Goal: Find specific page/section: Find specific page/section

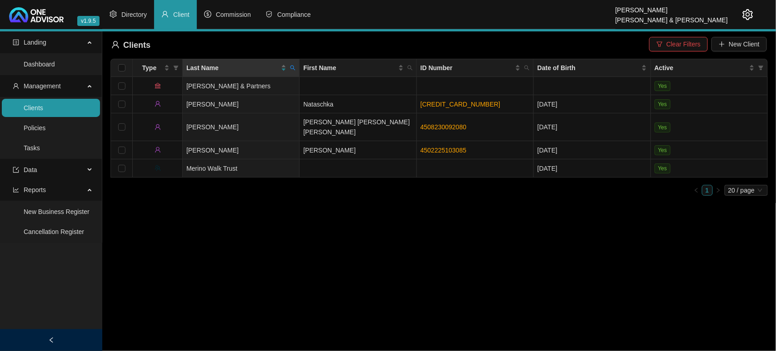
click at [292, 67] on icon "search" at bounding box center [292, 67] width 5 height 5
click at [259, 87] on input "[PERSON_NAME]" at bounding box center [251, 87] width 86 height 15
type input "m"
type input "mortlock"
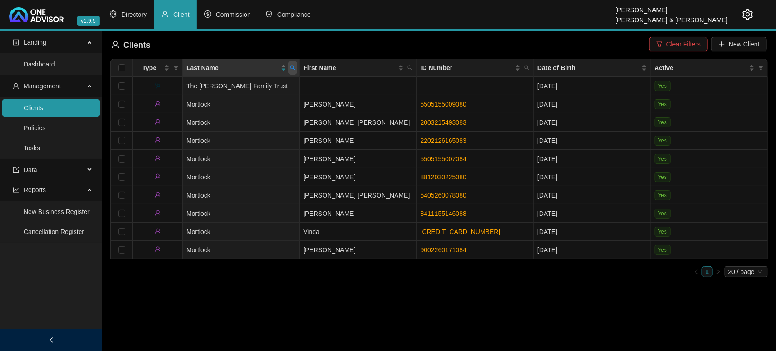
click at [297, 68] on span at bounding box center [292, 68] width 9 height 14
click at [280, 99] on span "Reset" at bounding box center [273, 104] width 17 height 10
click at [274, 90] on input "text" at bounding box center [251, 87] width 86 height 15
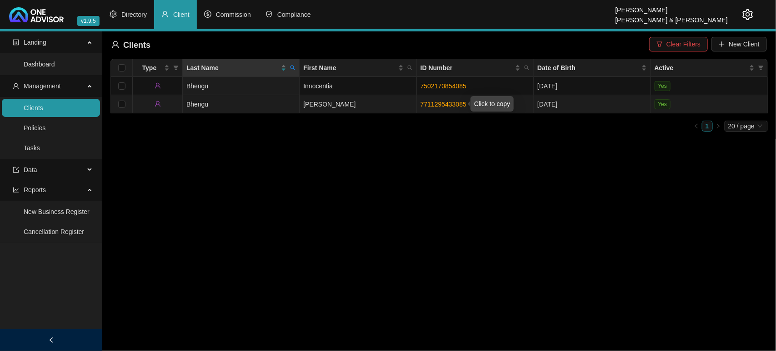
click at [436, 104] on link "7711295433085" at bounding box center [444, 104] width 46 height 7
click at [292, 67] on icon "search" at bounding box center [292, 67] width 5 height 5
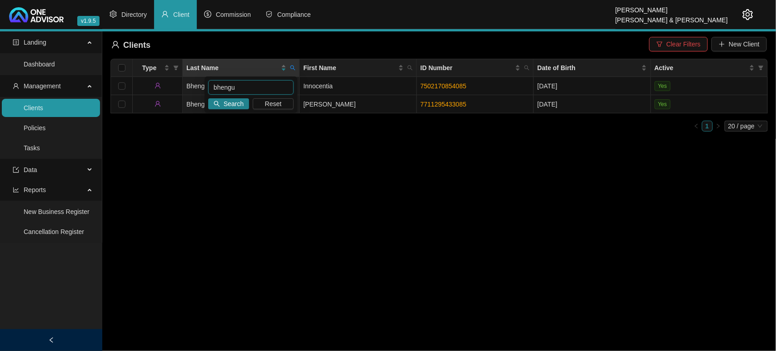
click at [266, 90] on input "bhengu" at bounding box center [251, 87] width 86 height 15
drag, startPoint x: 266, startPoint y: 90, endPoint x: 70, endPoint y: 85, distance: 196.5
click at [70, 85] on body "v1.9.5 [PERSON_NAME] & [PERSON_NAME] Directory Client Commission Compliance Lan…" at bounding box center [388, 175] width 776 height 351
type input "mortlock"
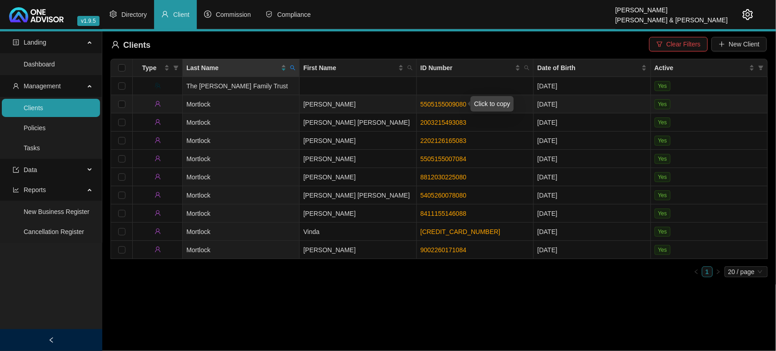
click at [421, 103] on link "5505155009080" at bounding box center [444, 104] width 46 height 7
